Goal: Task Accomplishment & Management: Manage account settings

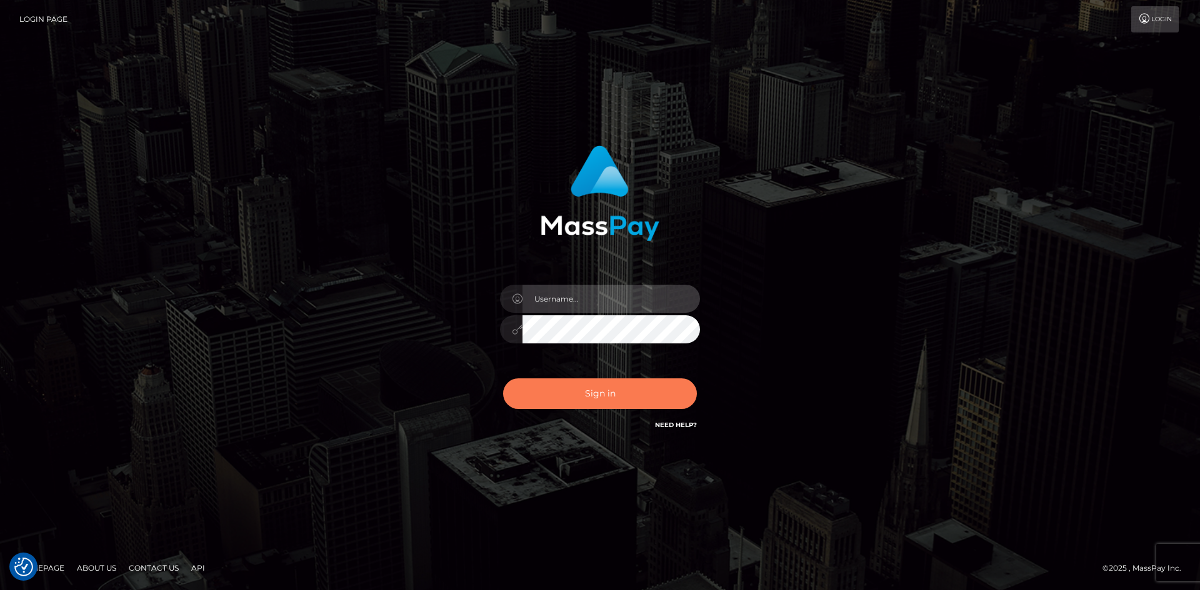
type input "tinan"
click at [582, 382] on button "Sign in" at bounding box center [600, 394] width 194 height 31
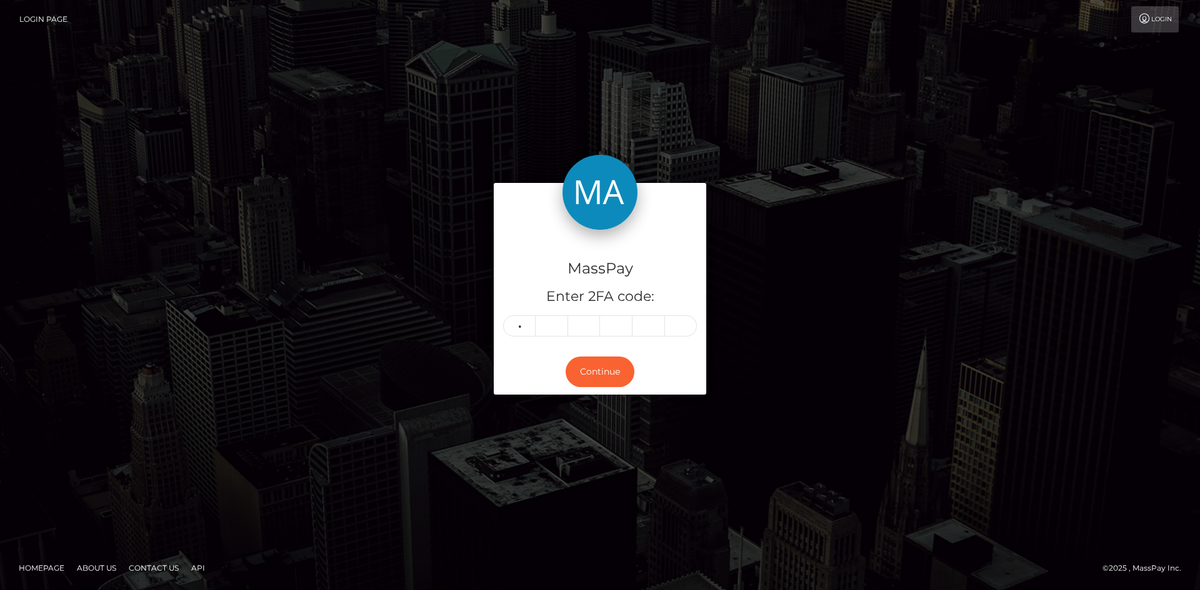
type input "7"
type input "3"
type input "5"
type input "9"
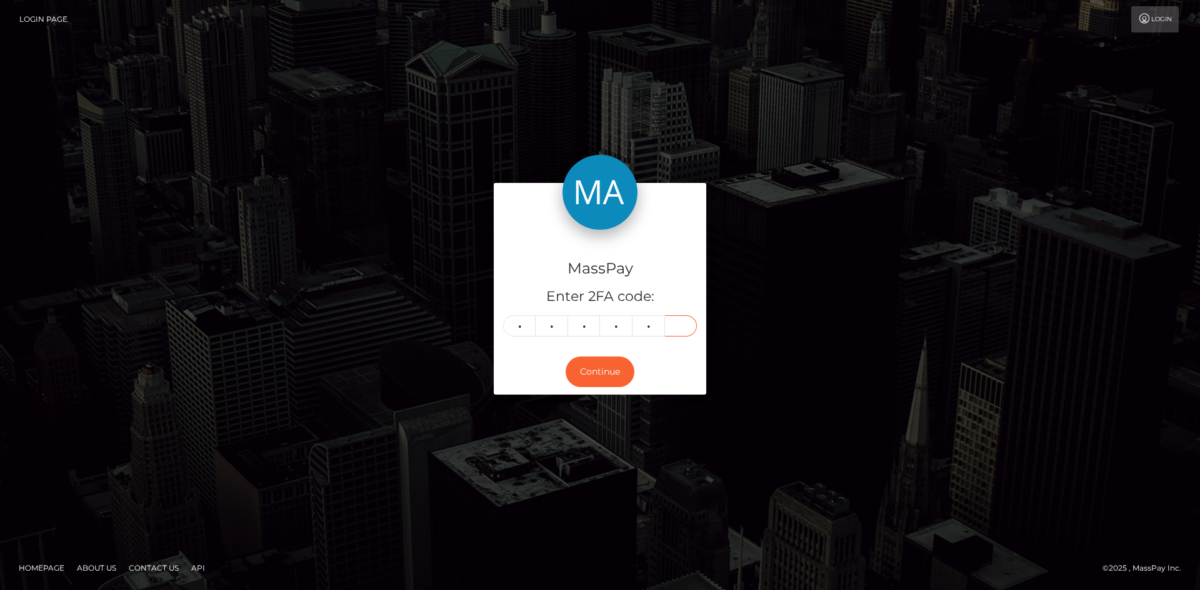
type input "7"
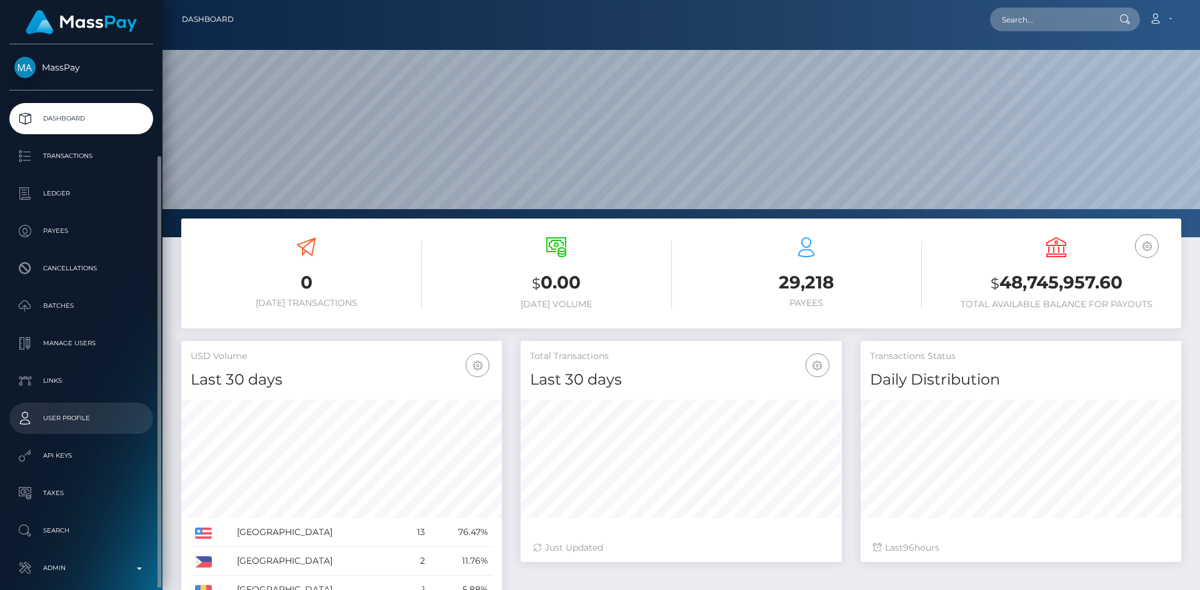
scroll to position [59, 0]
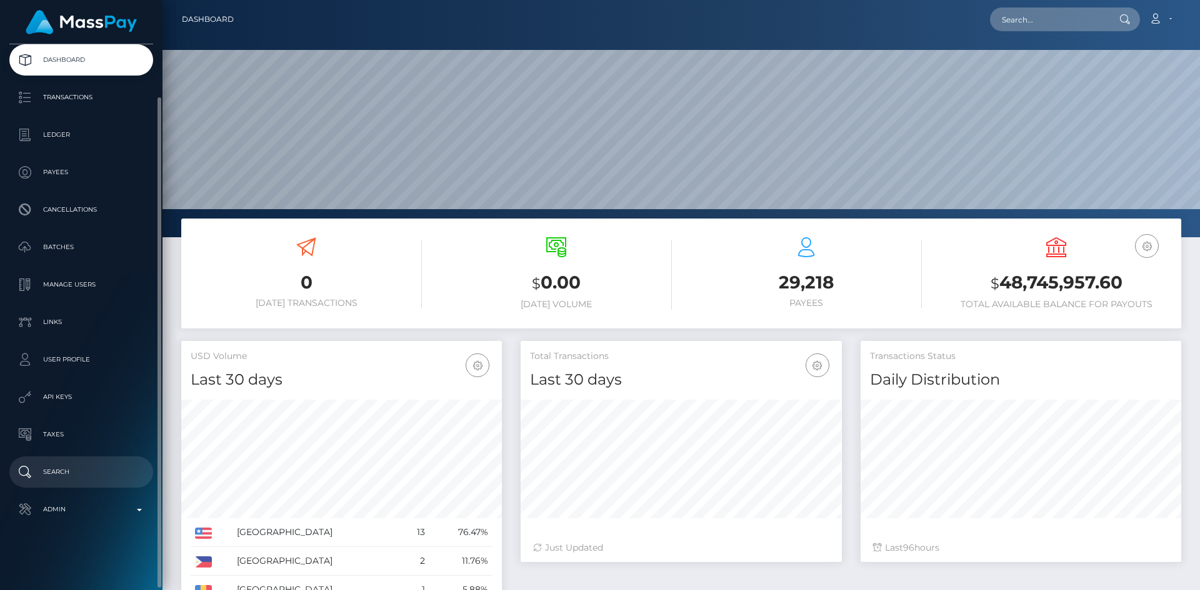
click at [91, 465] on p "Search" at bounding box center [81, 472] width 134 height 19
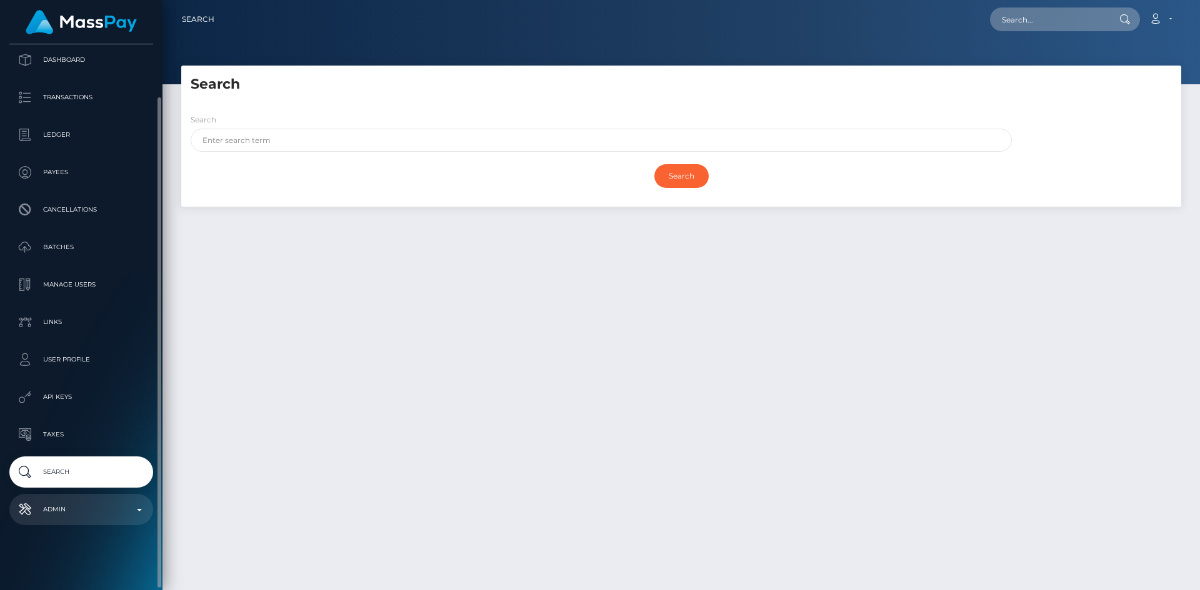
click at [82, 498] on link "Admin" at bounding box center [81, 509] width 144 height 31
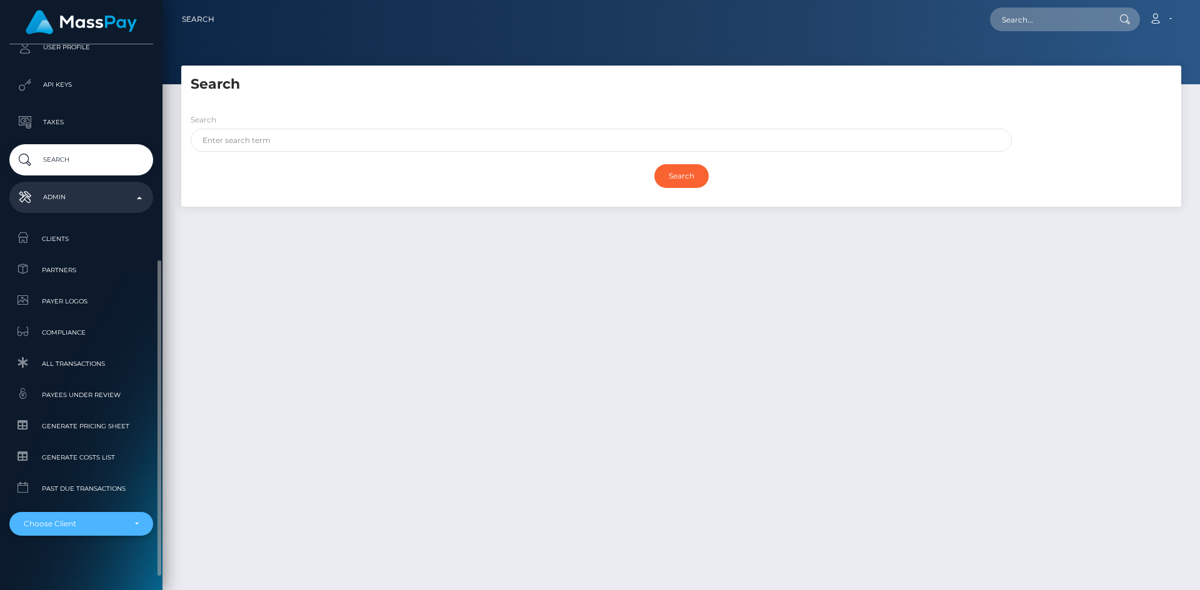
click at [89, 530] on div "Choose Client" at bounding box center [81, 524] width 144 height 24
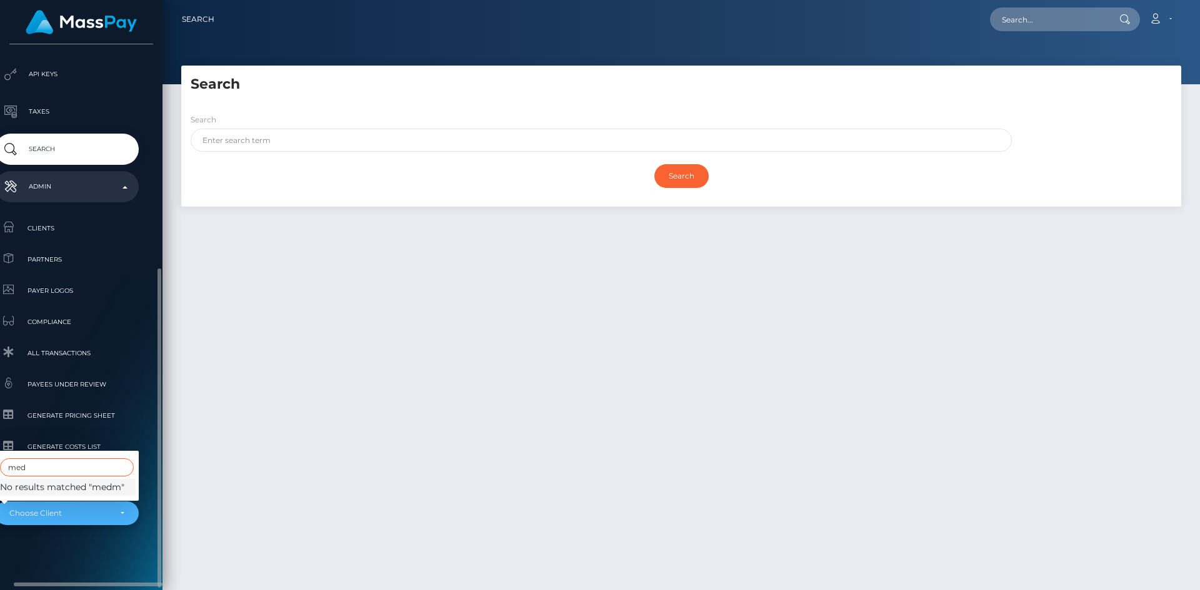
scroll to position [361, 14]
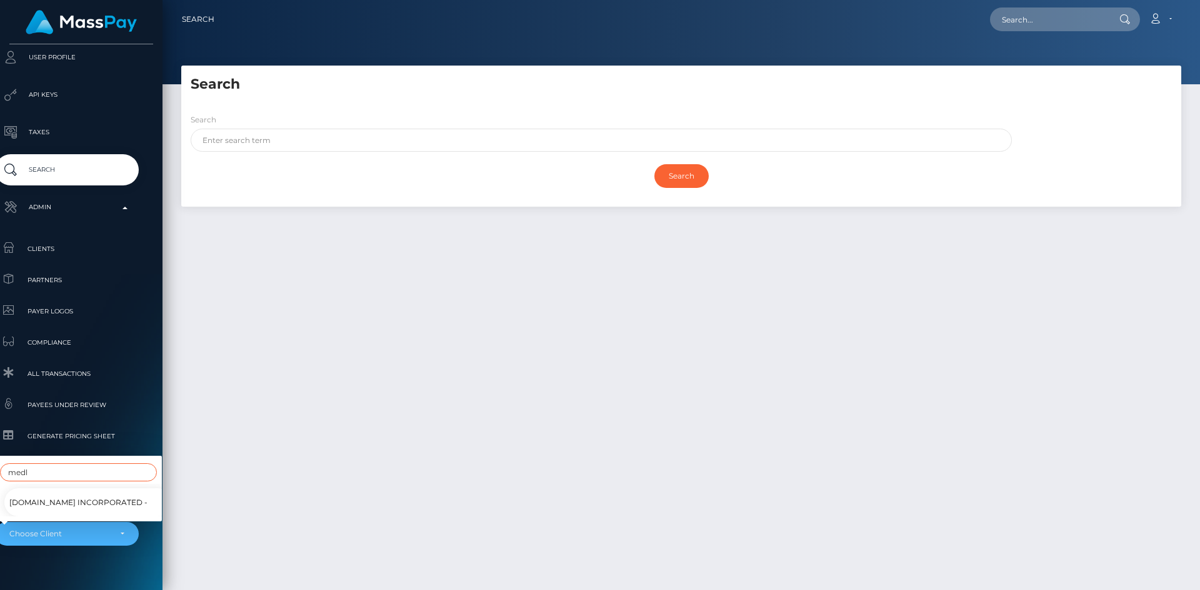
type input "medl"
click at [84, 495] on span "Medley.com Incorporated -" at bounding box center [78, 503] width 138 height 16
select select "61"
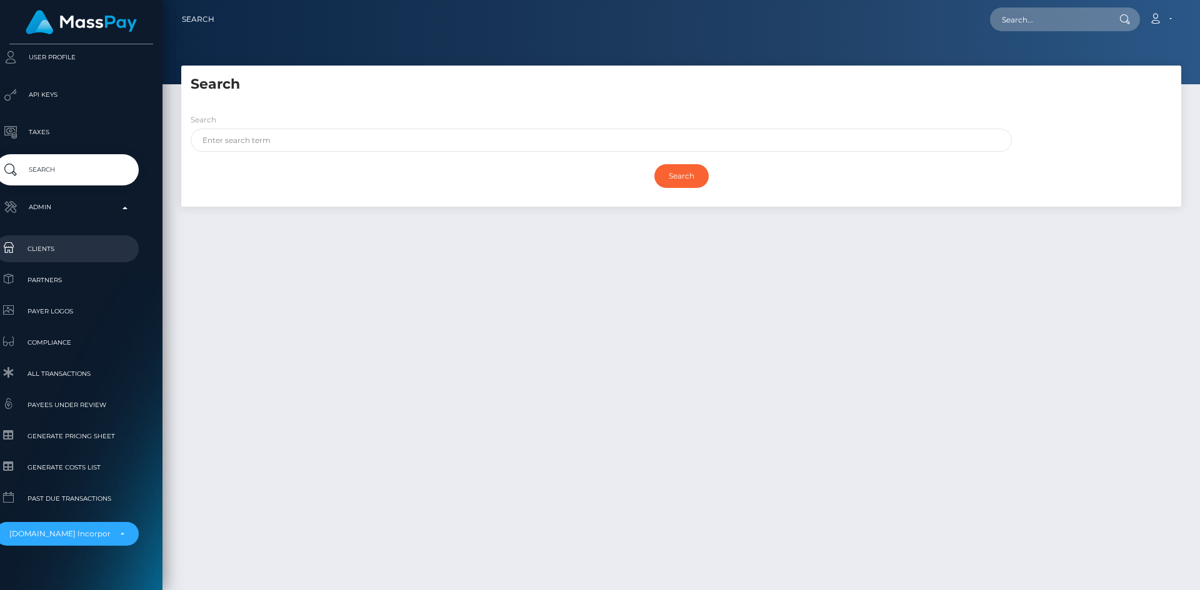
click at [50, 241] on link "Clients" at bounding box center [67, 249] width 144 height 27
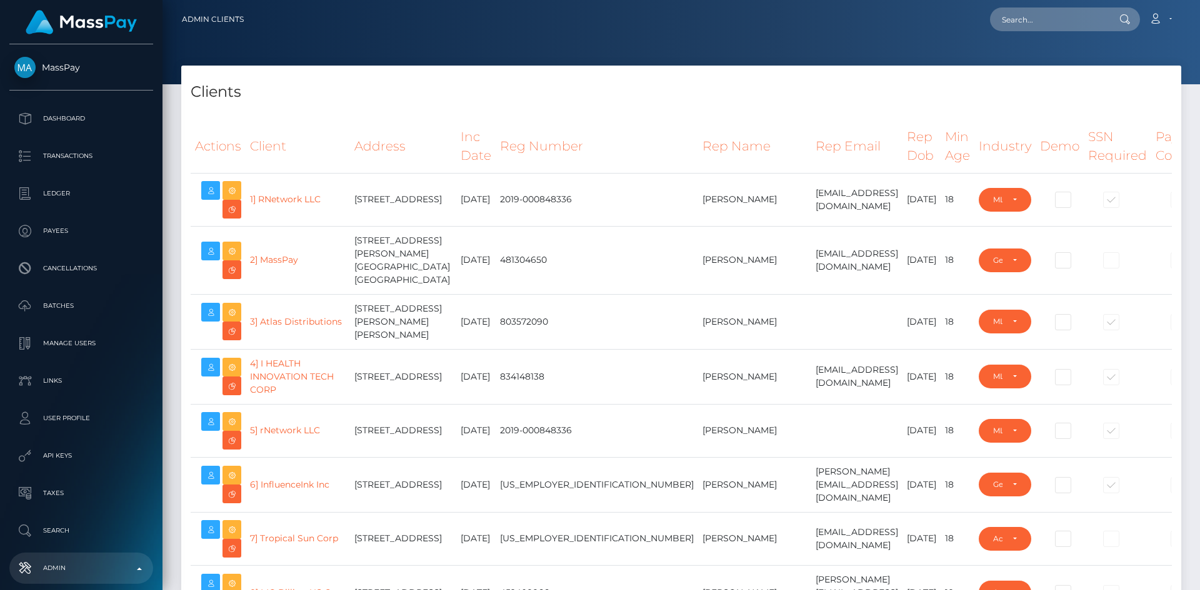
select select "223"
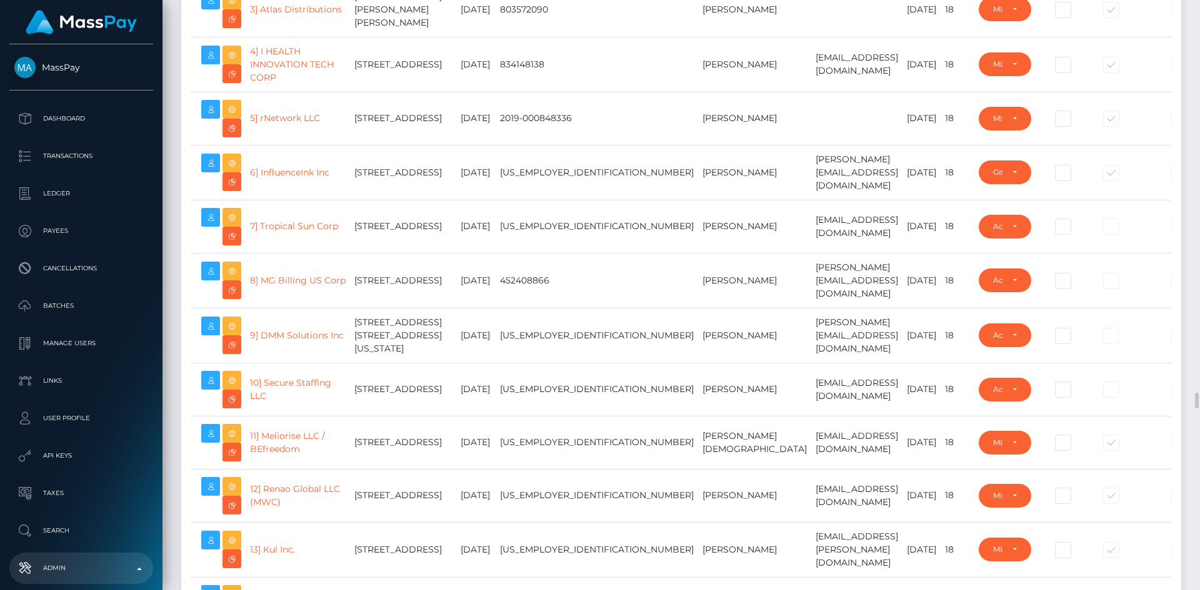
scroll to position [687, 0]
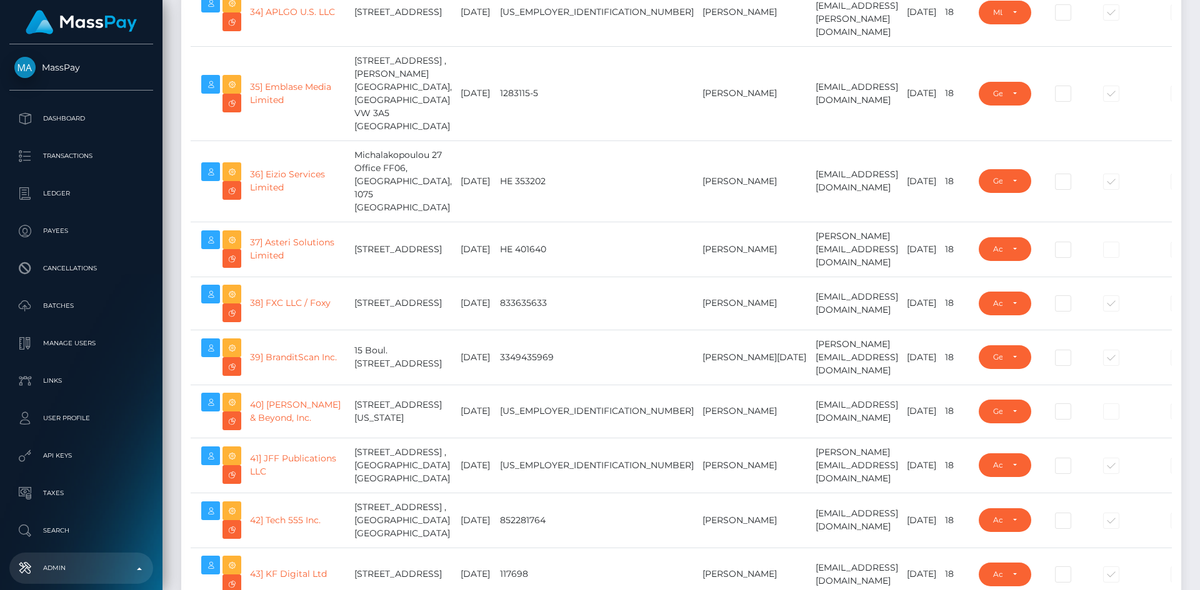
drag, startPoint x: 1195, startPoint y: 31, endPoint x: 1195, endPoint y: 77, distance: 46.9
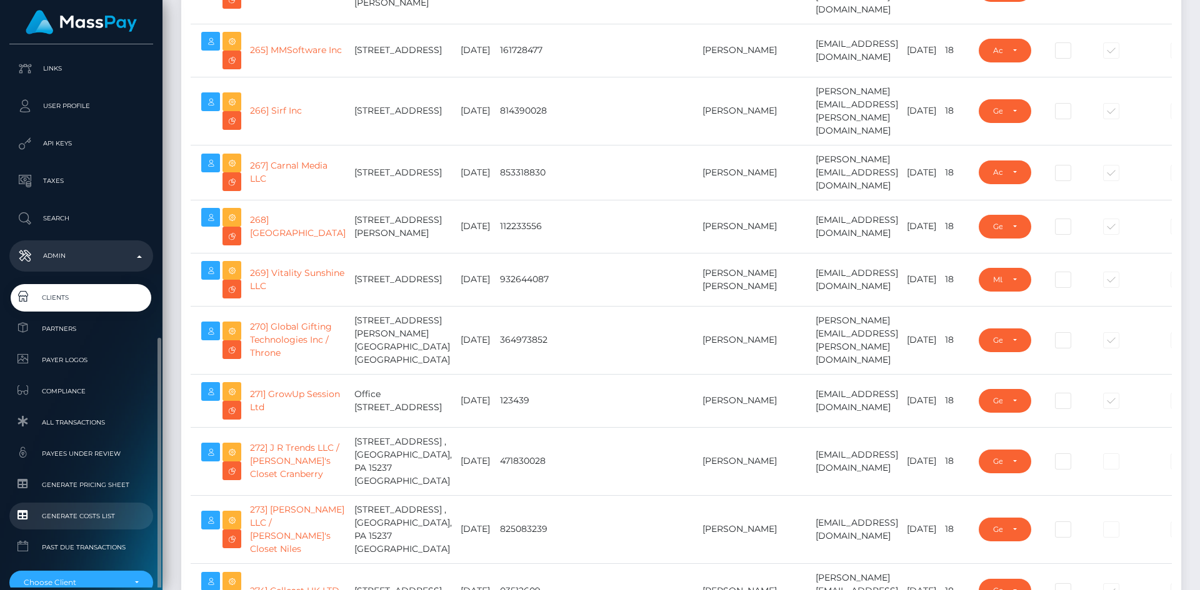
scroll to position [382, 0]
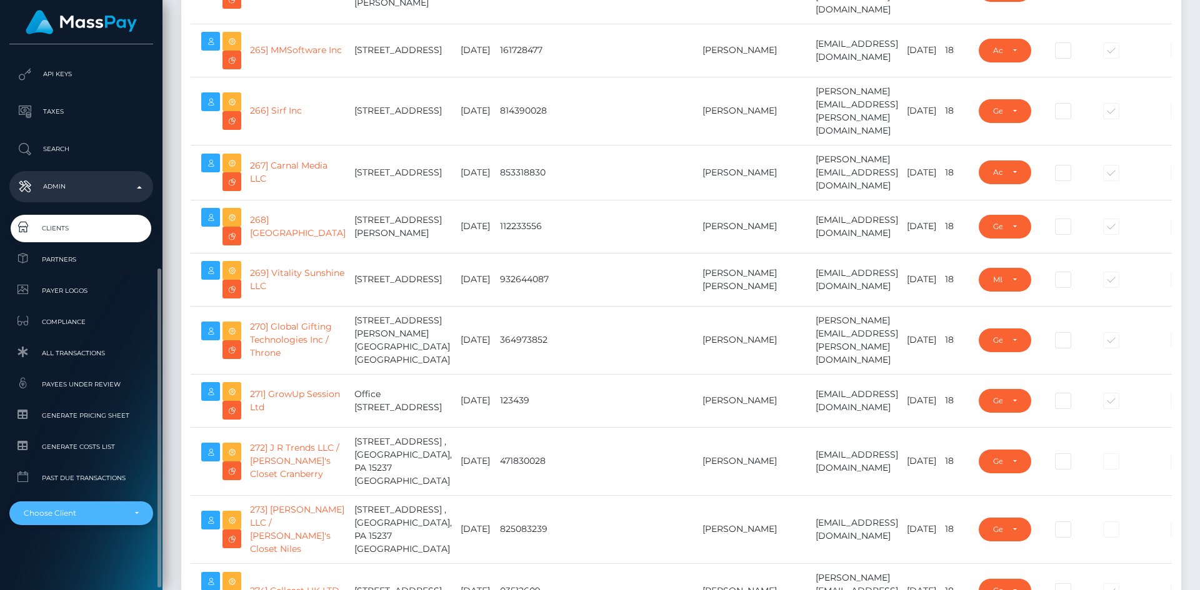
click at [69, 517] on div "Choose Client" at bounding box center [74, 514] width 101 height 10
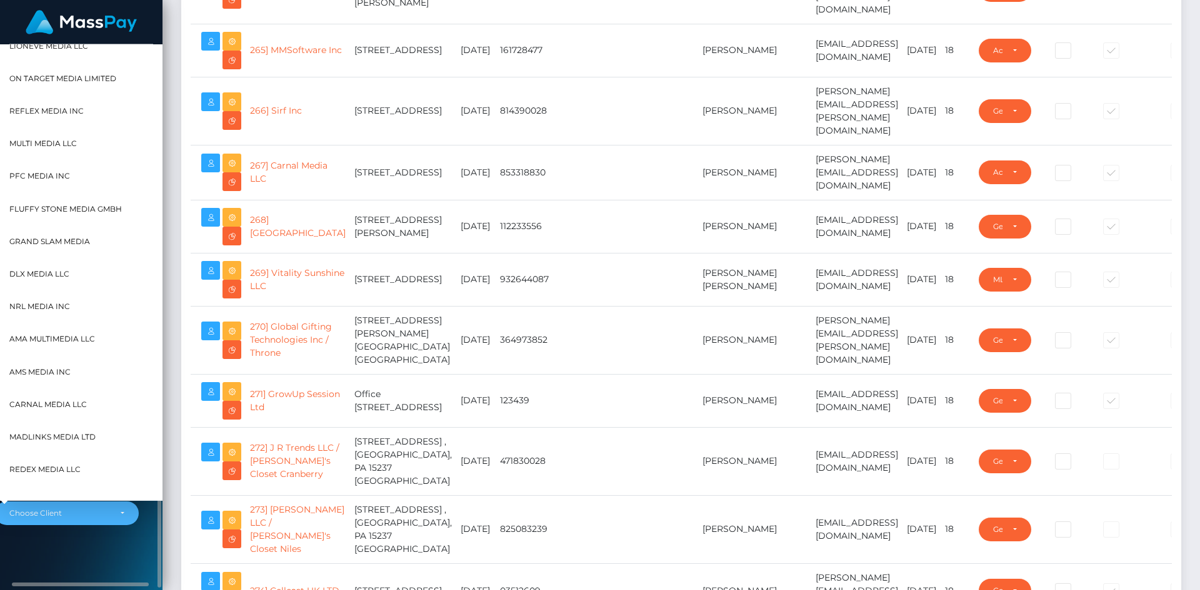
scroll to position [0, 0]
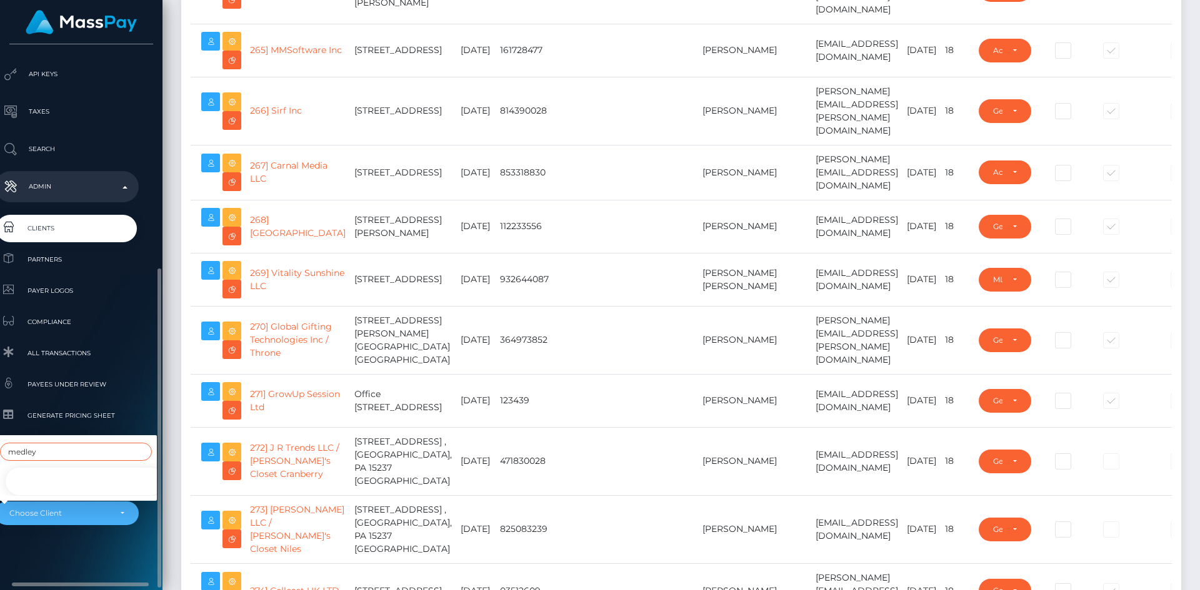
type input "medley"
select select "61"
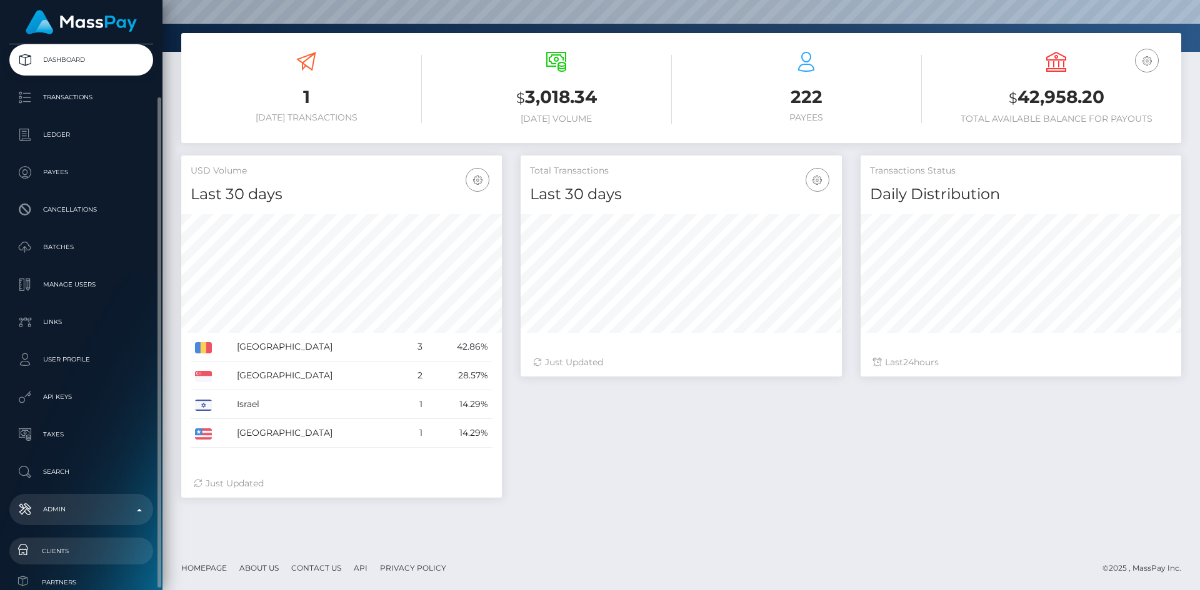
click at [72, 551] on span "Clients" at bounding box center [81, 551] width 134 height 14
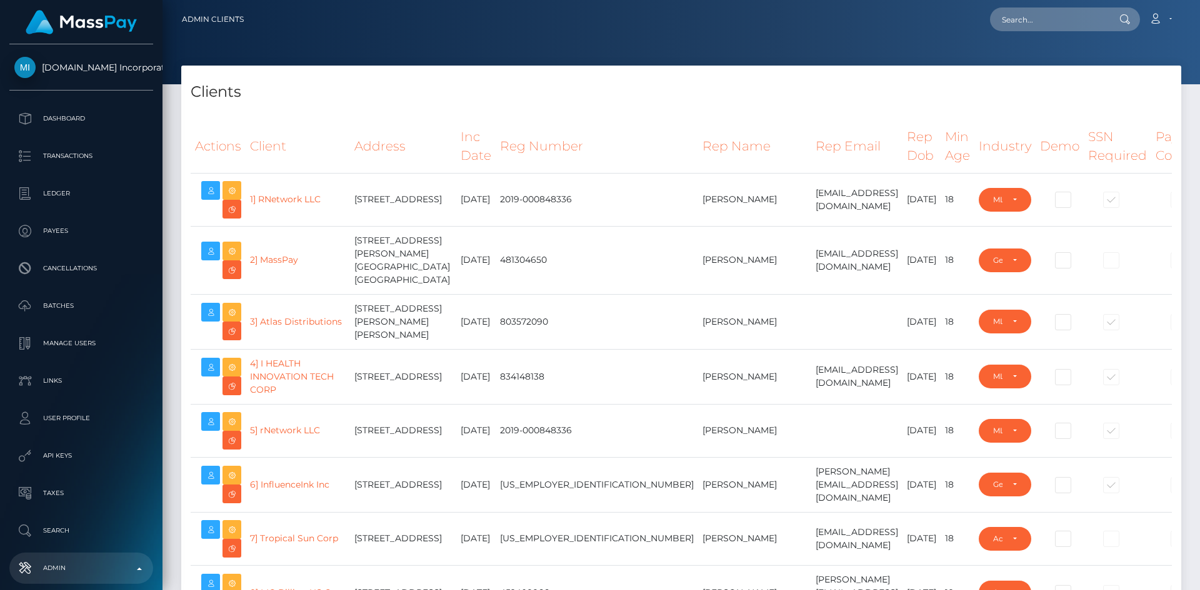
select select "223"
click at [766, 92] on h4 "Clients" at bounding box center [681, 92] width 981 height 22
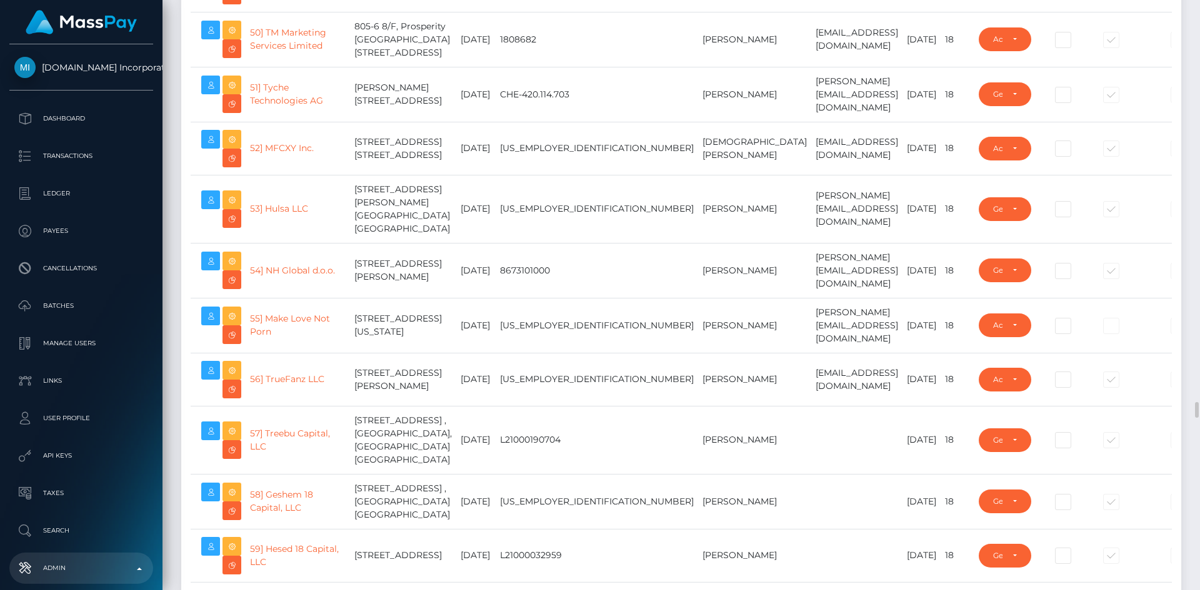
scroll to position [3499, 0]
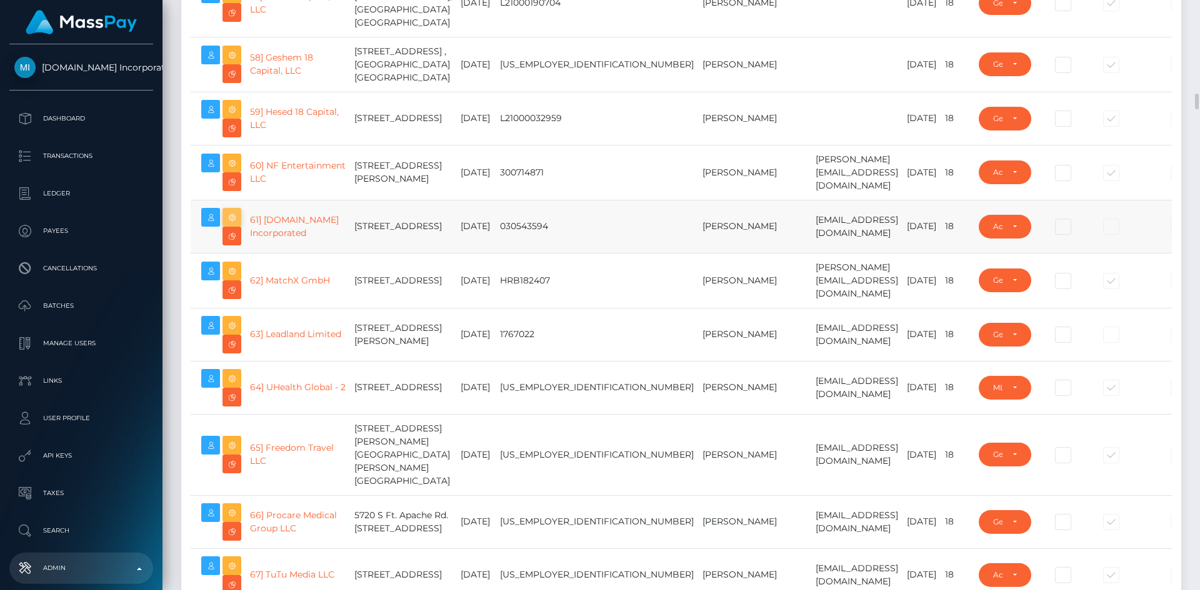
click at [234, 226] on icon at bounding box center [231, 218] width 15 height 16
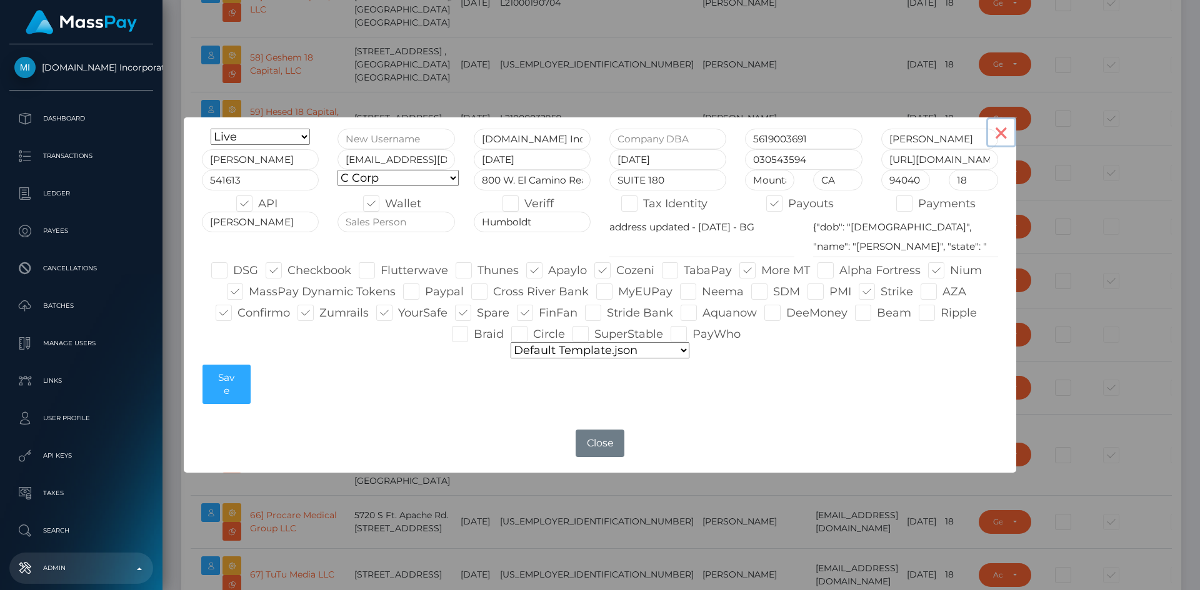
click at [997, 134] on button "×" at bounding box center [1001, 132] width 30 height 30
